Goal: Register for event/course

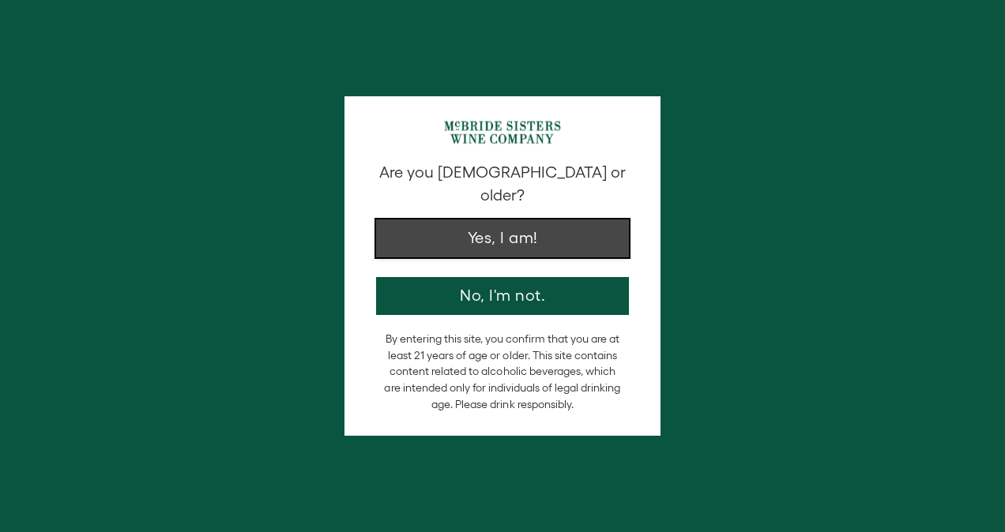
click at [485, 220] on button "Yes, I am!" at bounding box center [502, 239] width 253 height 38
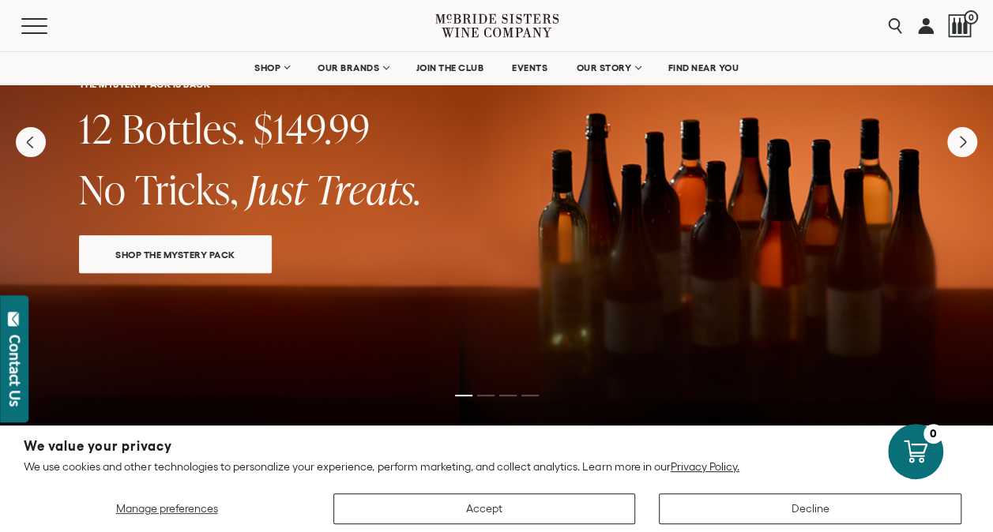
scroll to position [79, 0]
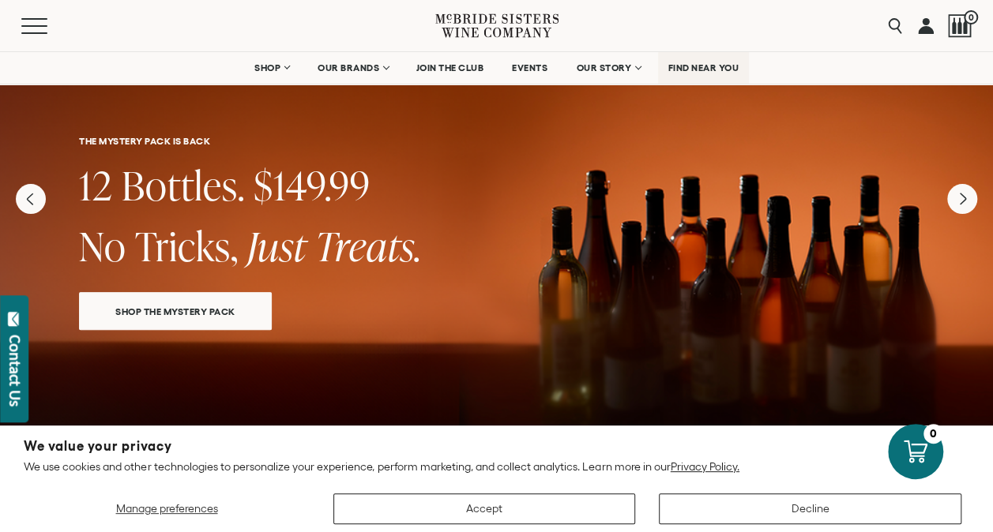
click at [705, 63] on span "FIND NEAR YOU" at bounding box center [703, 67] width 71 height 11
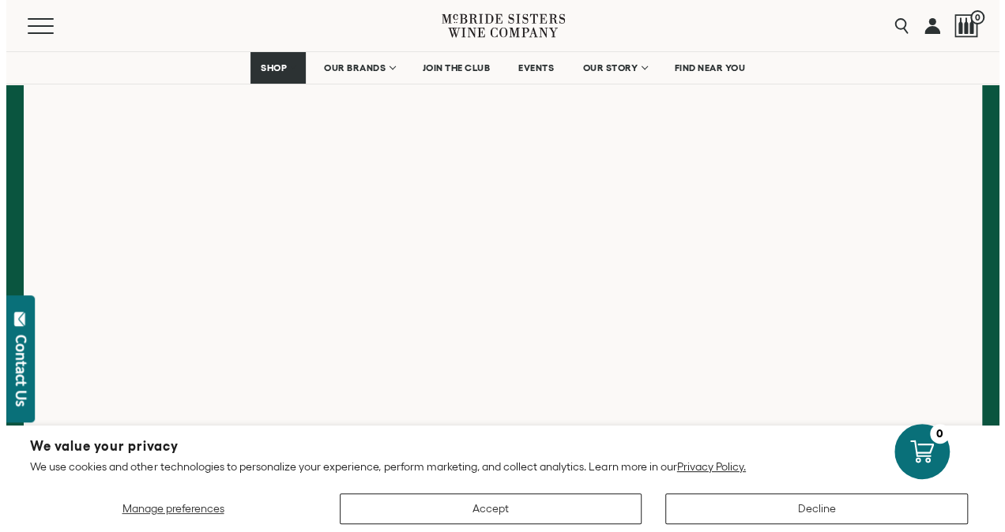
scroll to position [237, 0]
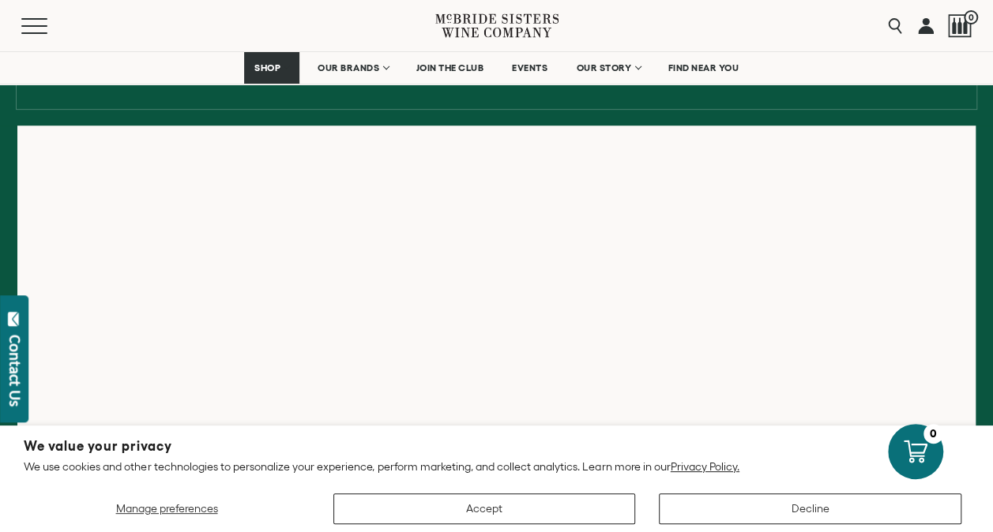
click at [27, 7] on div "Menu" at bounding box center [228, 25] width 414 height 51
click at [41, 25] on span "Mobile Menu Trigger" at bounding box center [37, 26] width 33 height 2
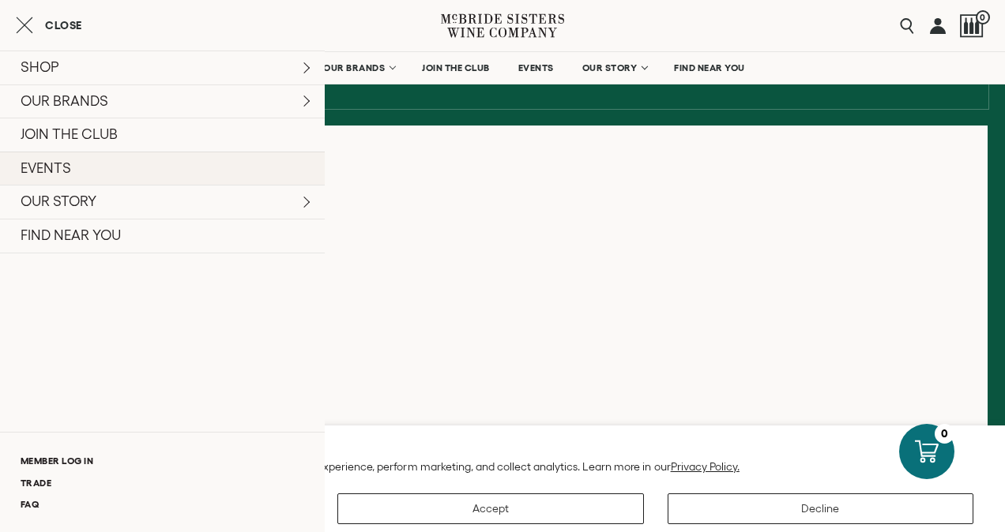
click at [55, 178] on link "EVENTS" at bounding box center [162, 169] width 325 height 34
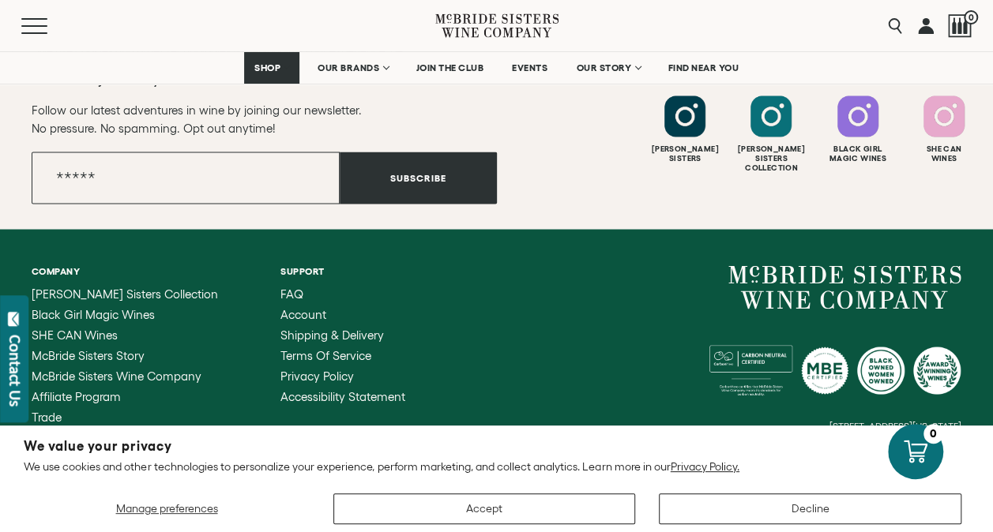
scroll to position [948, 0]
